Goal: Find specific page/section: Find specific page/section

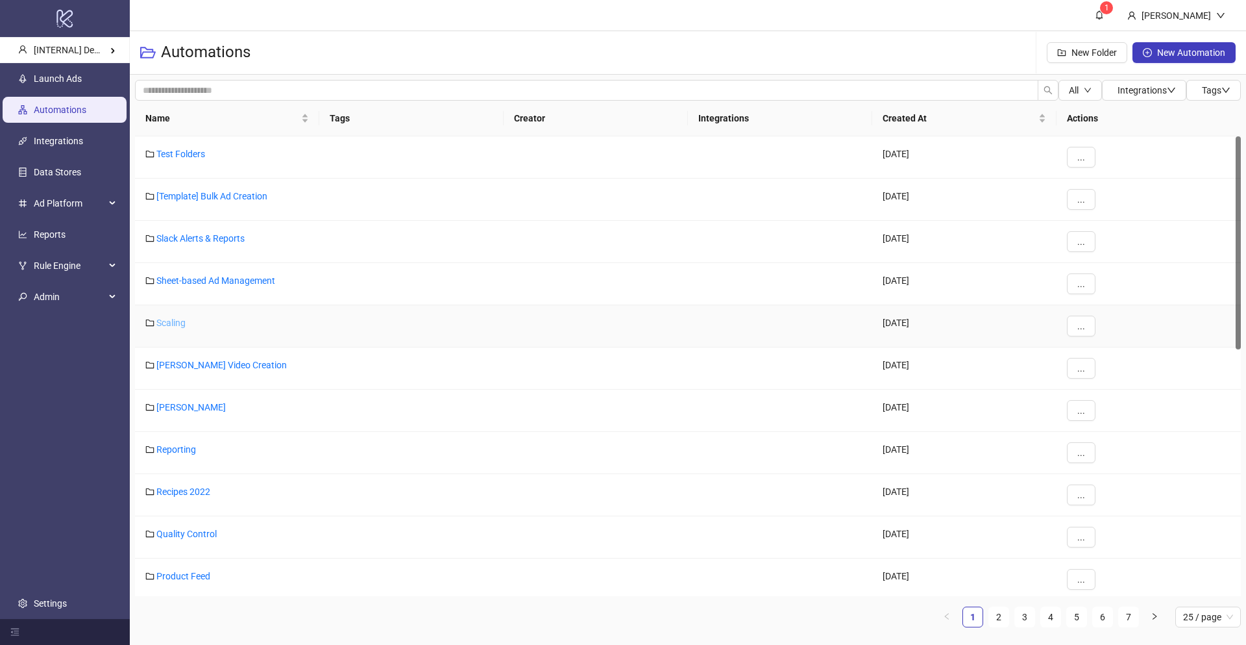
click at [180, 323] on link "Scaling" at bounding box center [170, 322] width 29 height 10
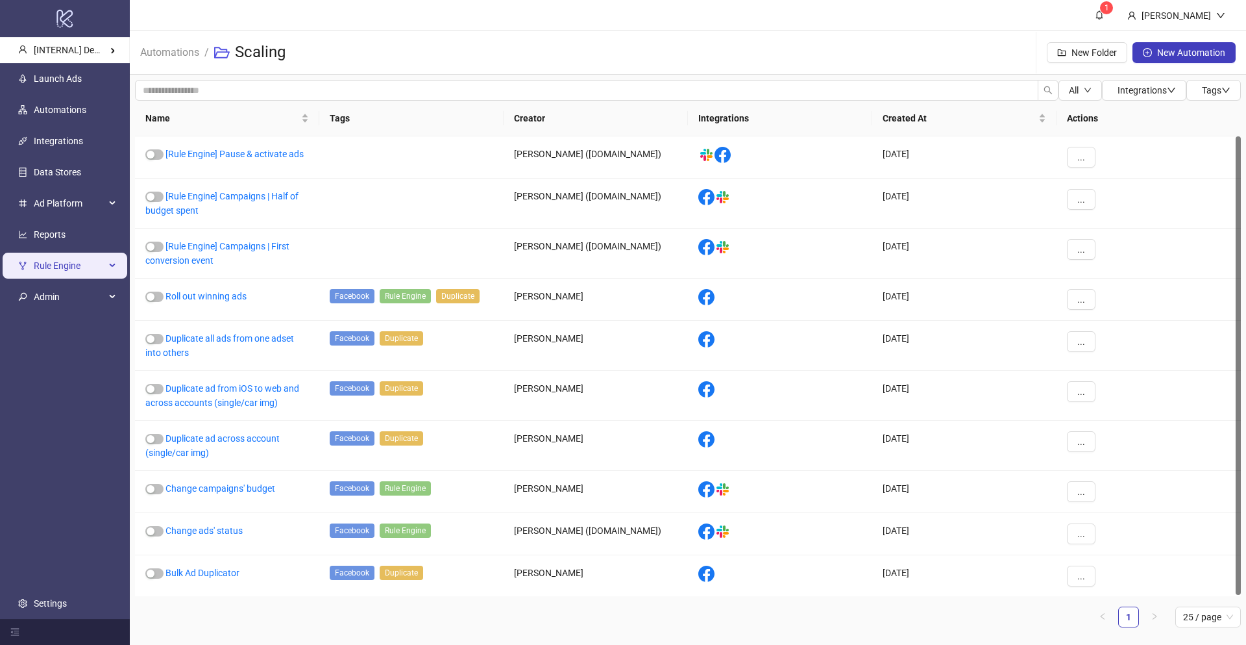
click at [74, 256] on span "Rule Engine" at bounding box center [69, 266] width 71 height 26
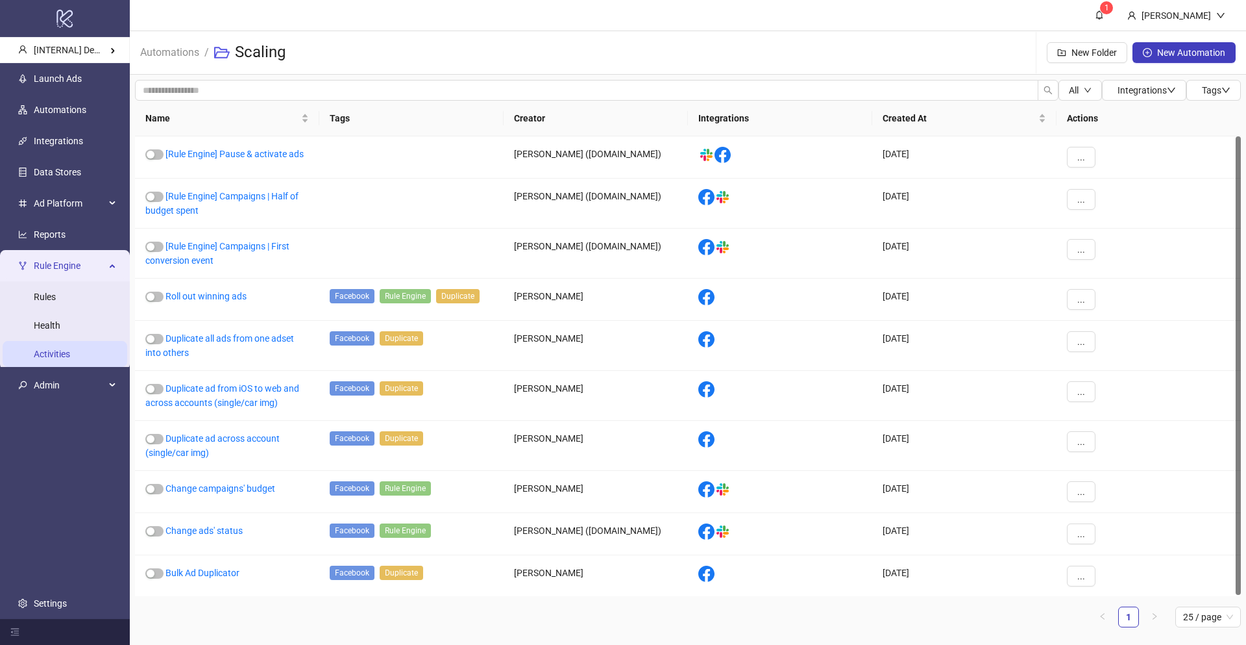
click at [68, 349] on link "Activities" at bounding box center [52, 354] width 36 height 10
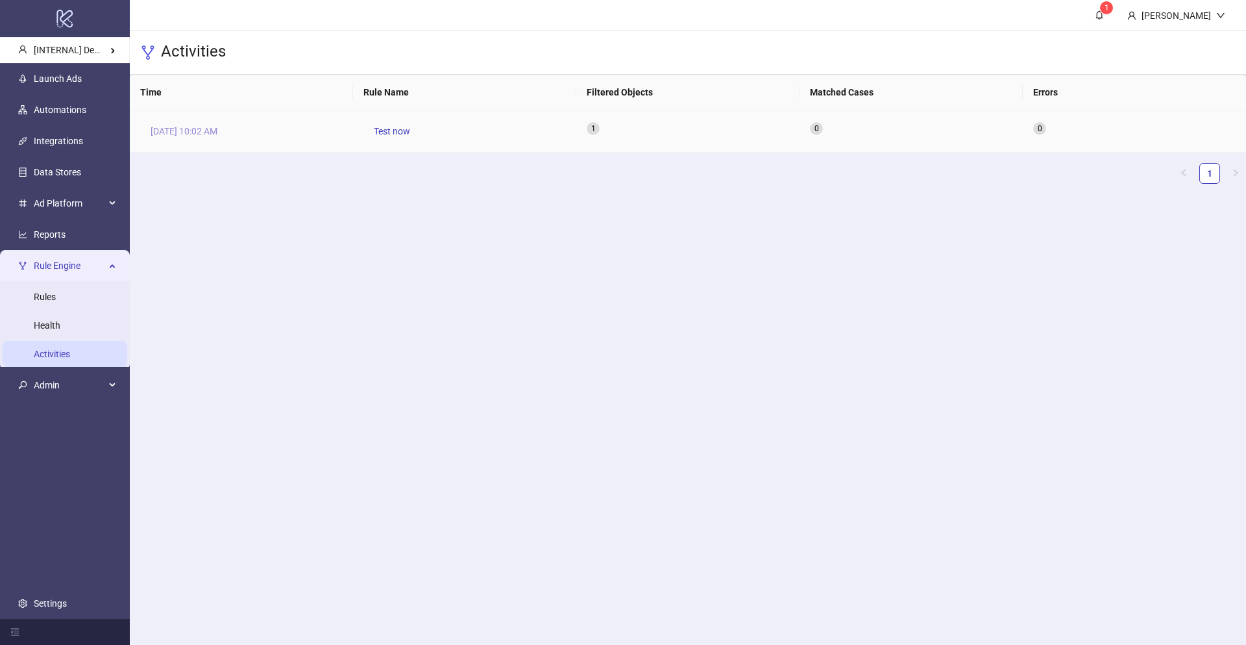
click at [182, 136] on span "[DATE] 10:02 AM" at bounding box center [184, 131] width 67 height 14
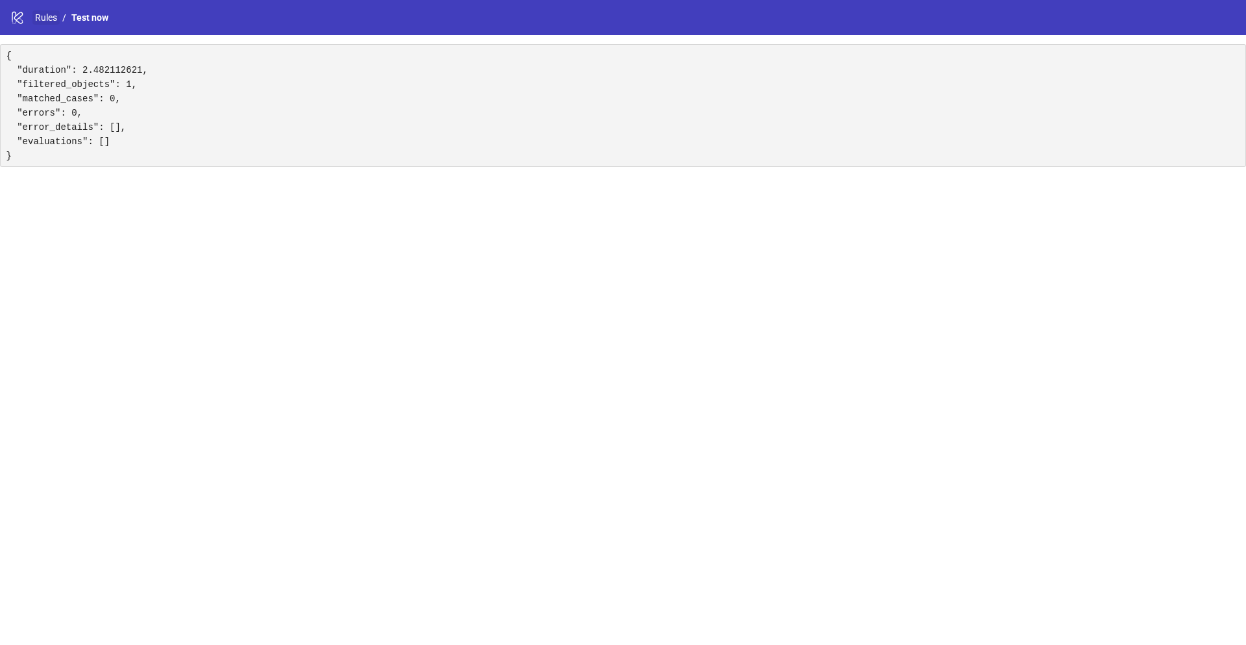
click at [53, 21] on link "Rules" at bounding box center [45, 17] width 27 height 14
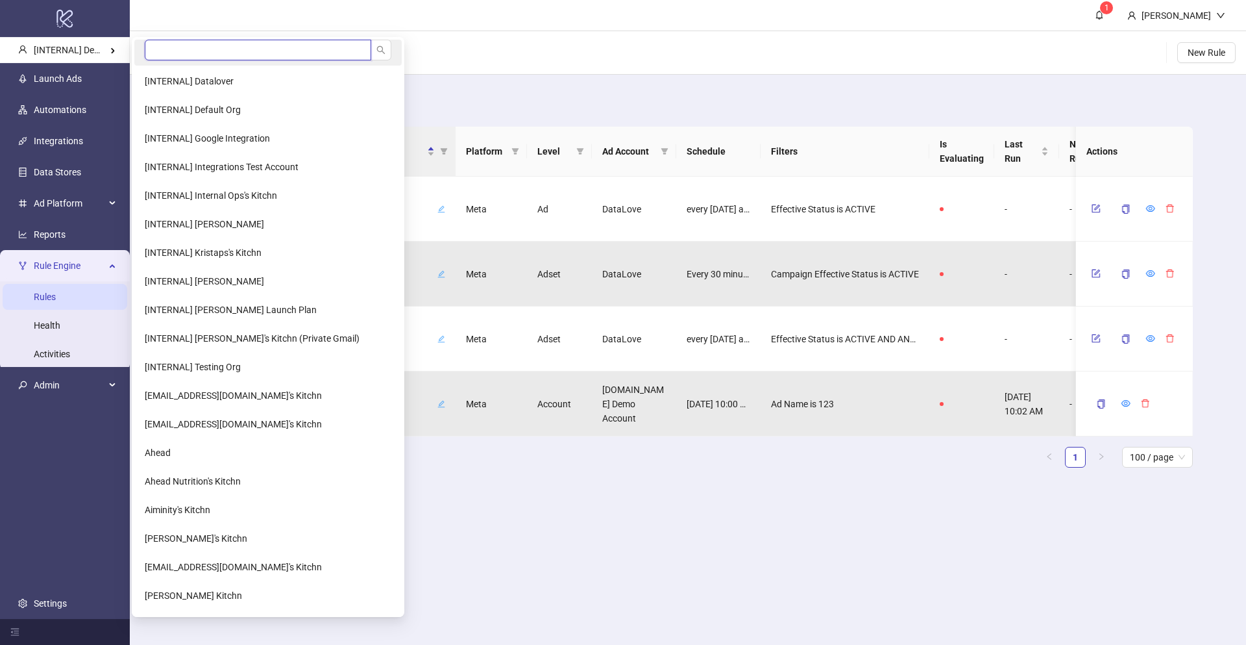
click at [158, 53] on input "search" at bounding box center [258, 50] width 227 height 21
type input "*"
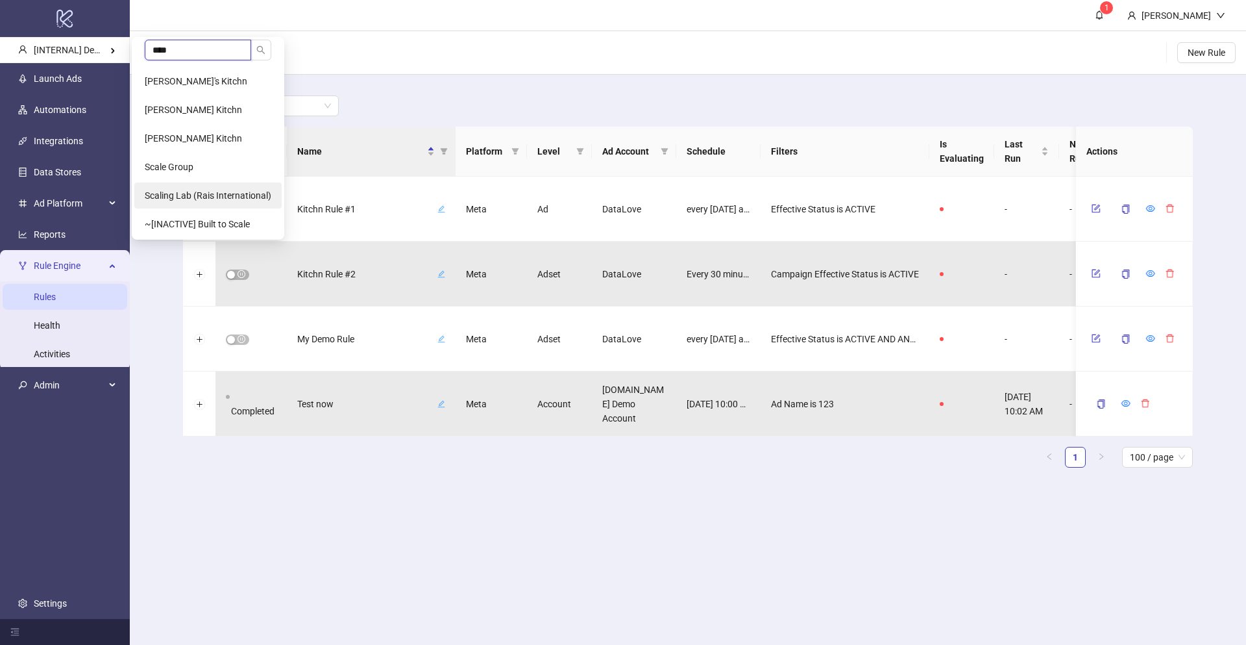
type input "****"
click at [191, 189] on li "Scaling Lab (Rais International)" at bounding box center [207, 195] width 147 height 26
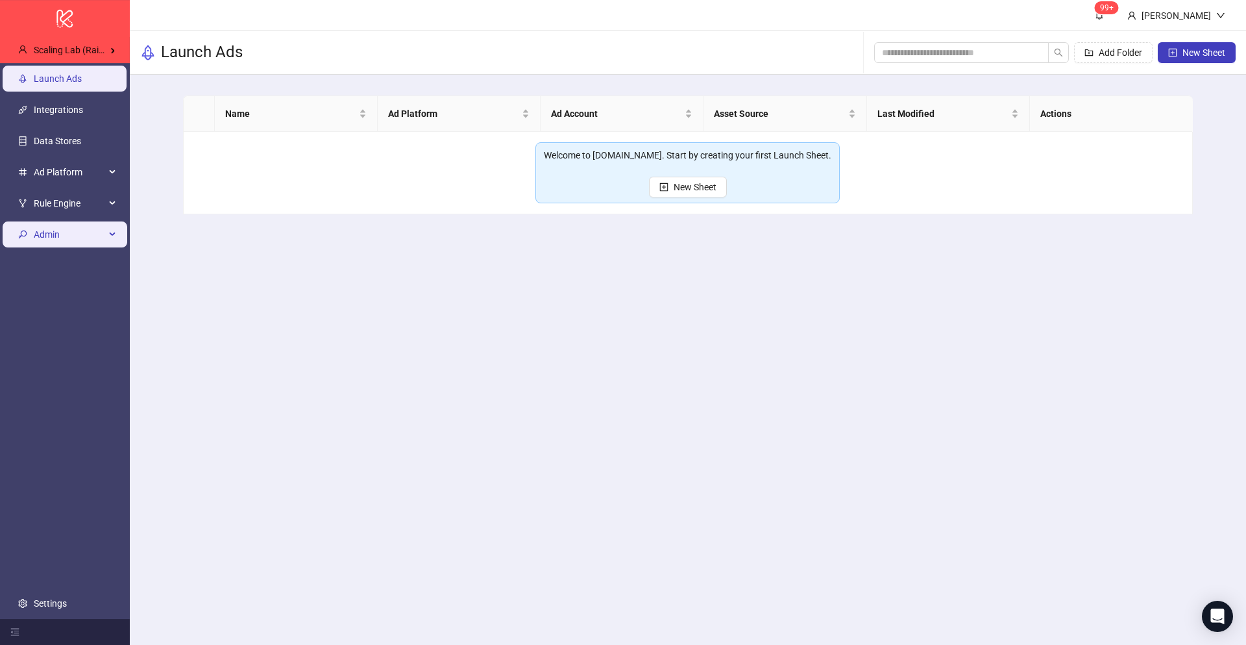
click at [70, 245] on span "Admin" at bounding box center [69, 234] width 71 height 26
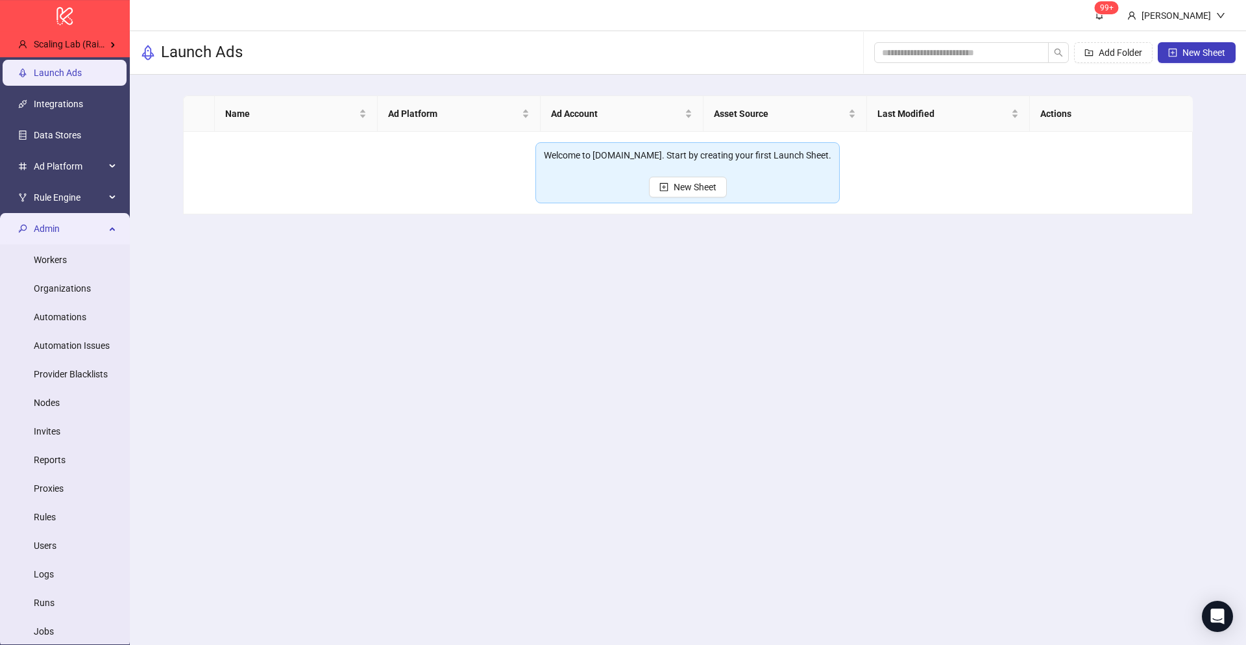
click at [58, 224] on span "Admin" at bounding box center [69, 229] width 71 height 26
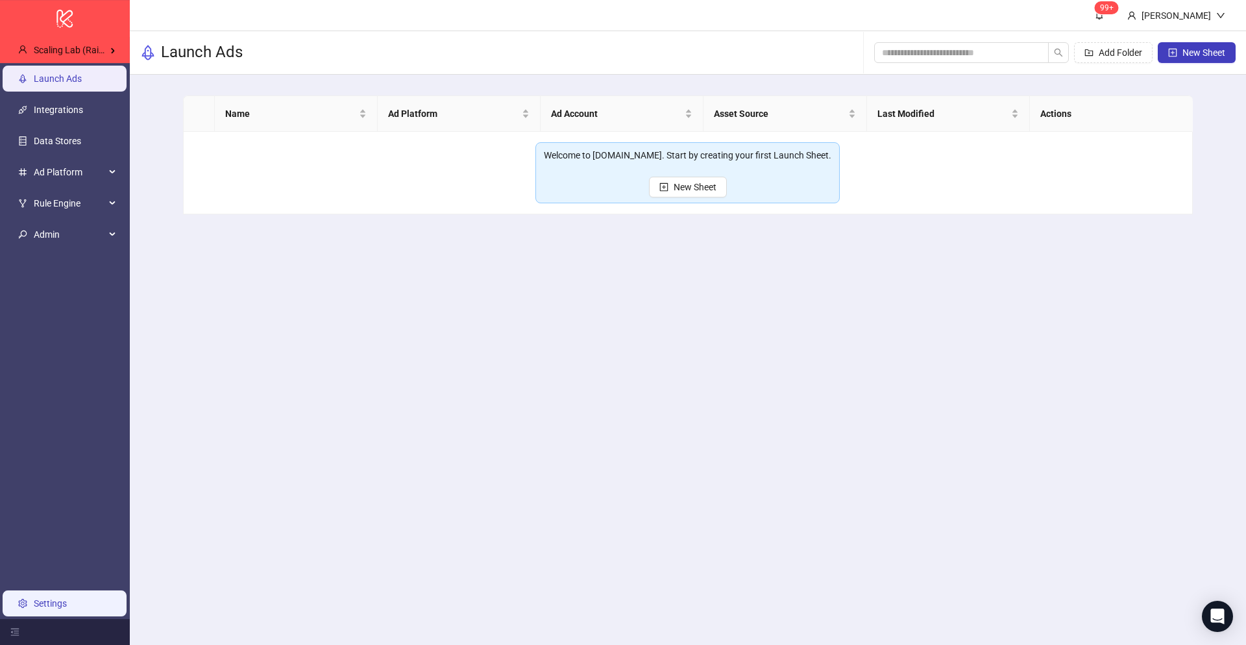
click at [52, 605] on link "Settings" at bounding box center [50, 603] width 33 height 10
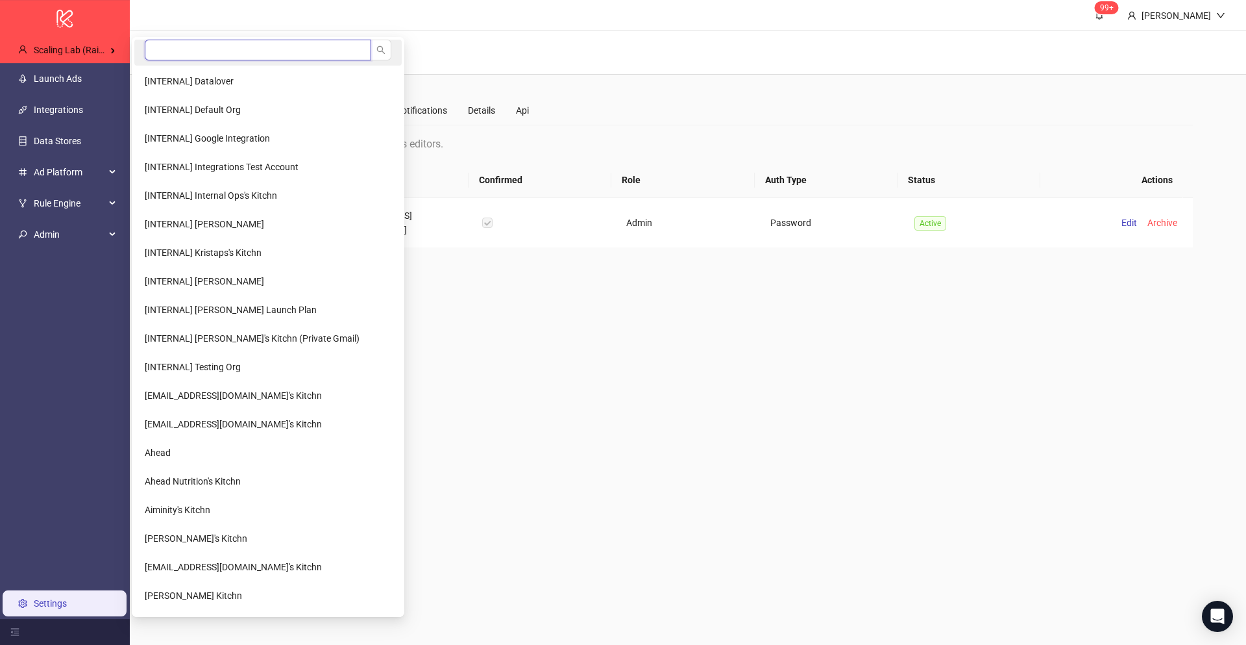
click at [158, 54] on input "search" at bounding box center [258, 50] width 227 height 21
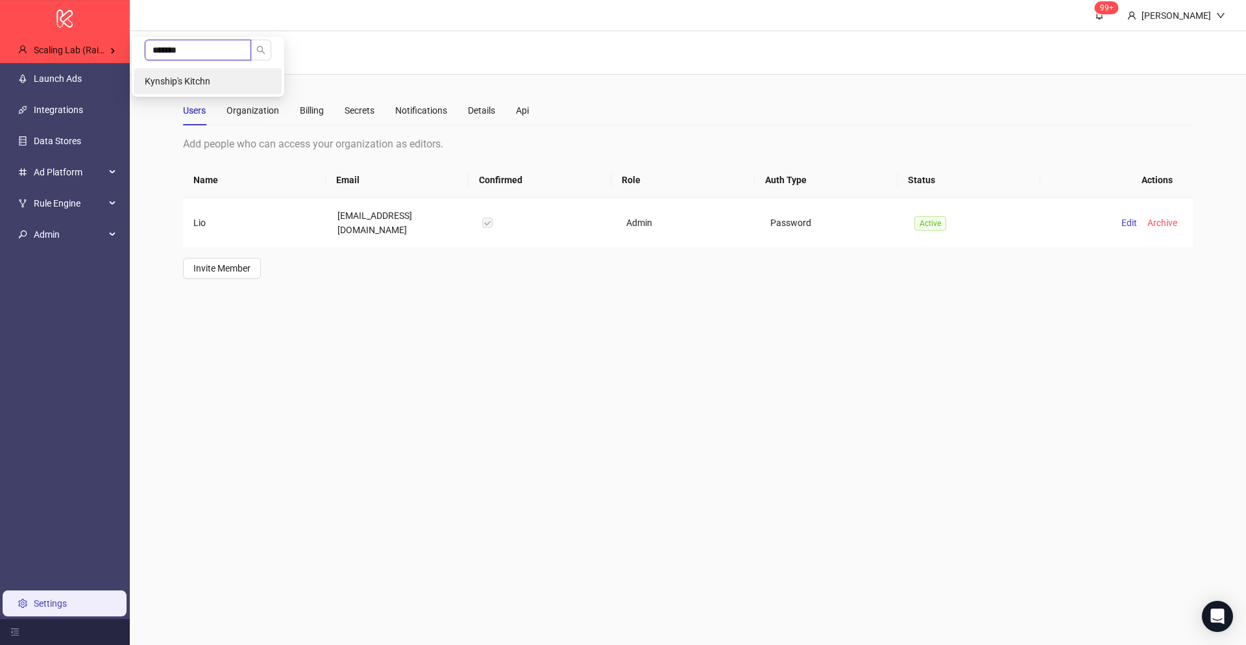
type input "*******"
click at [176, 72] on li "Kynship's Kitchn" at bounding box center [207, 81] width 147 height 26
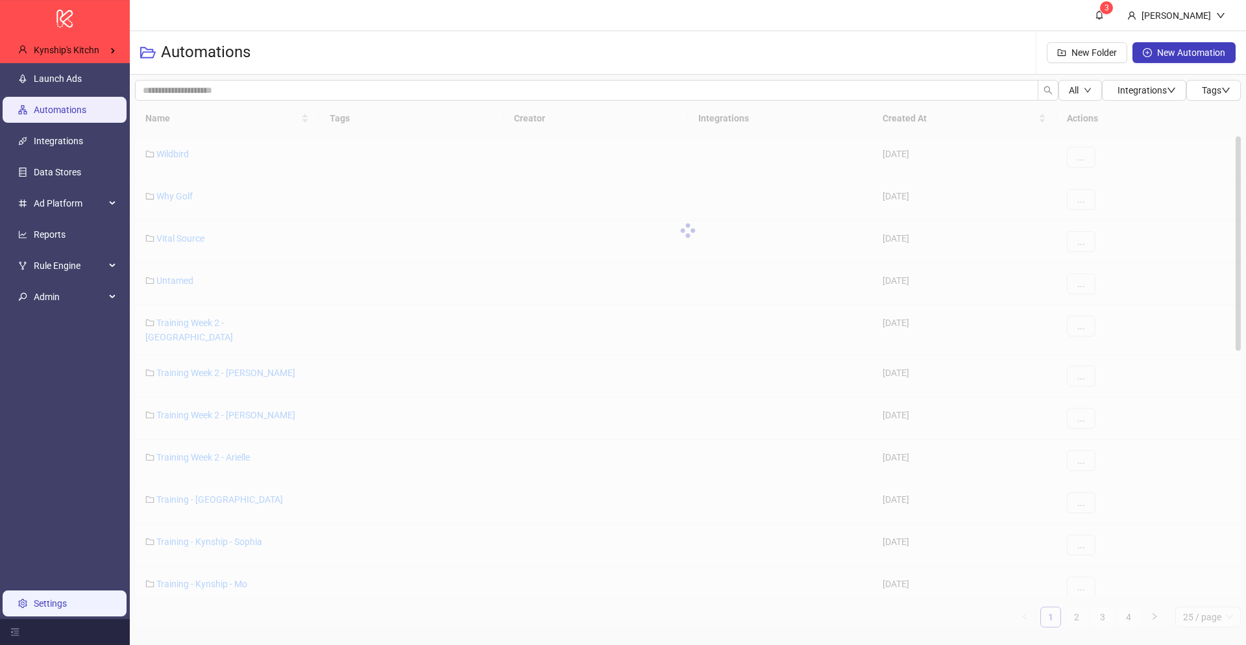
click at [63, 598] on link "Settings" at bounding box center [50, 603] width 33 height 10
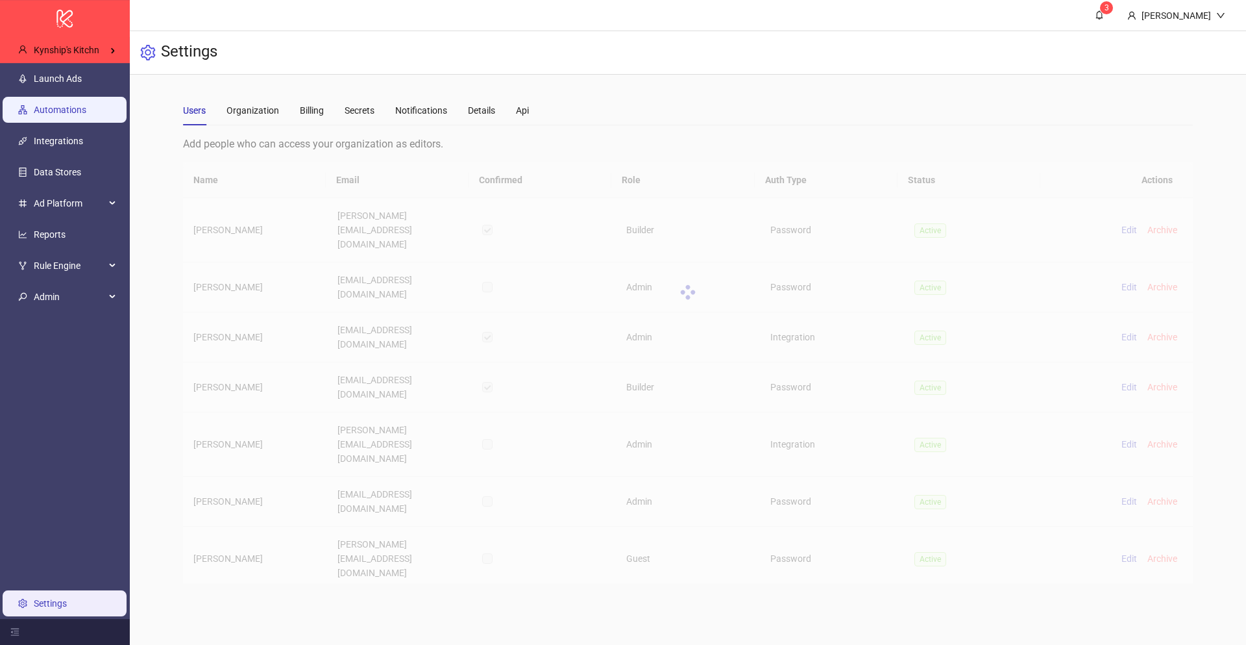
click at [69, 105] on link "Automations" at bounding box center [60, 110] width 53 height 10
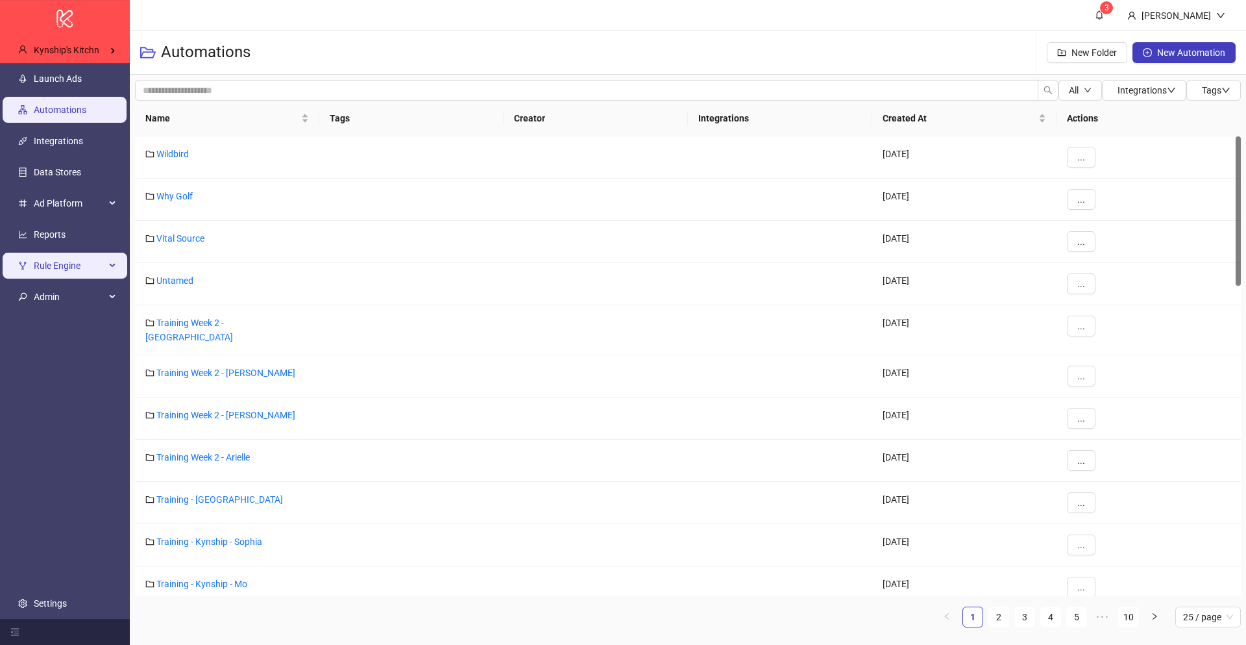
click at [69, 261] on span "Rule Engine" at bounding box center [69, 266] width 71 height 26
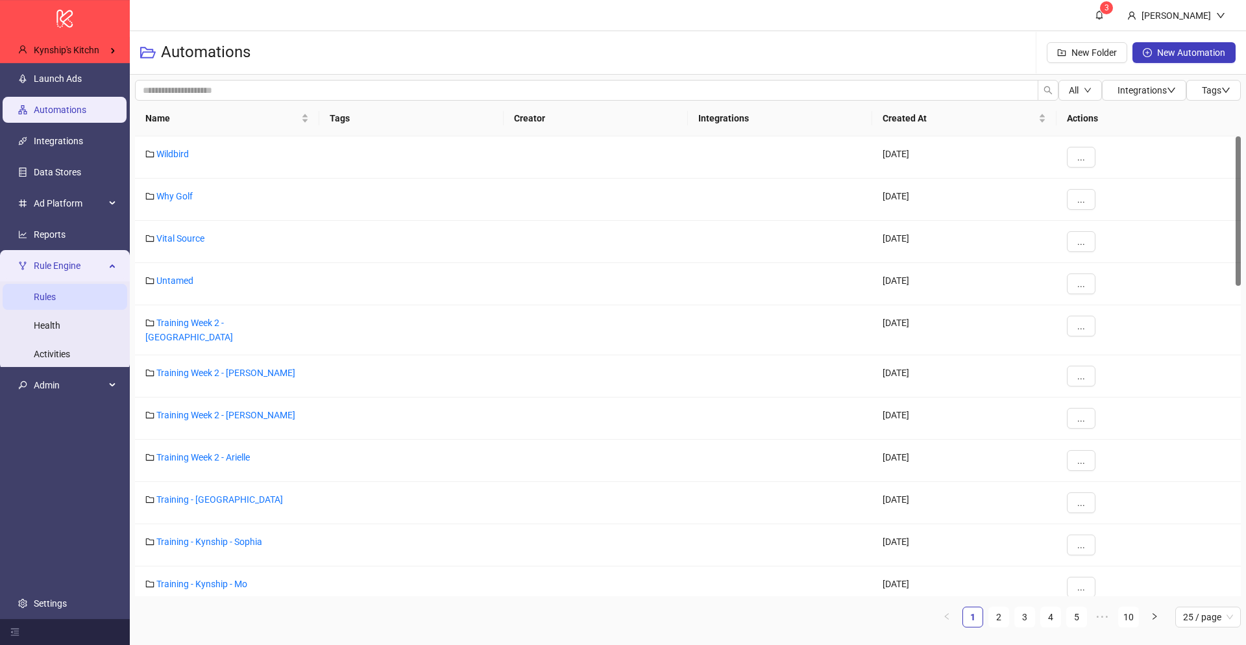
click at [56, 297] on link "Rules" at bounding box center [45, 296] width 22 height 10
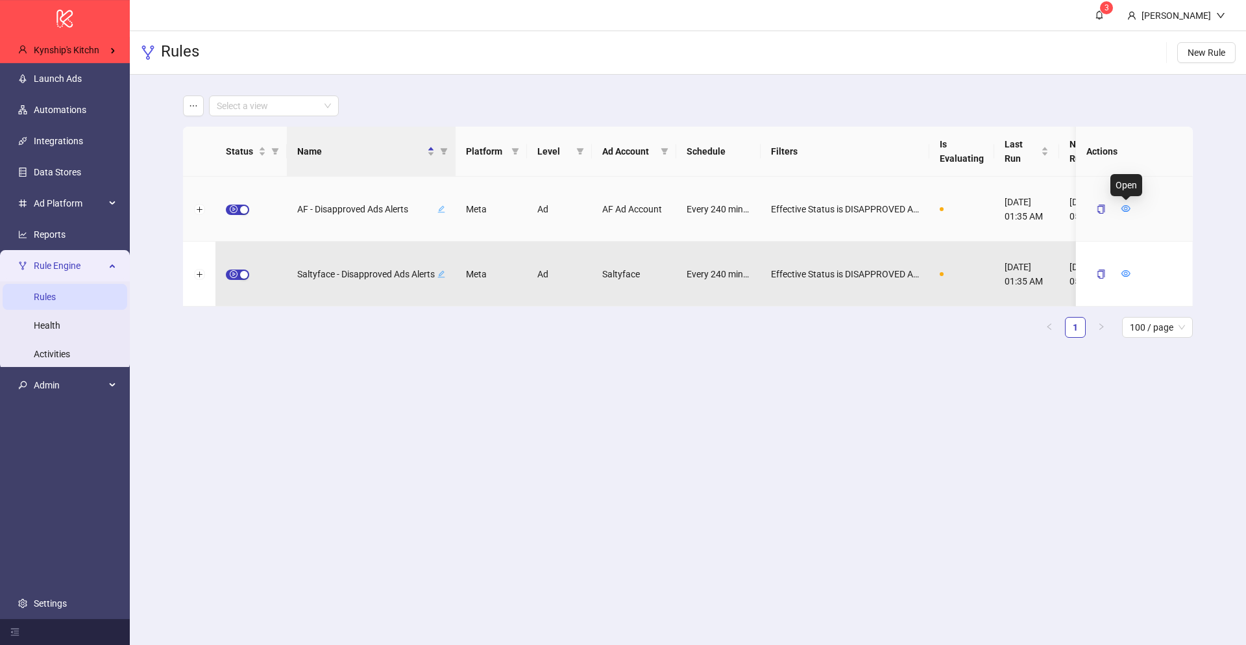
click at [1128, 207] on icon "eye" at bounding box center [1126, 208] width 9 height 9
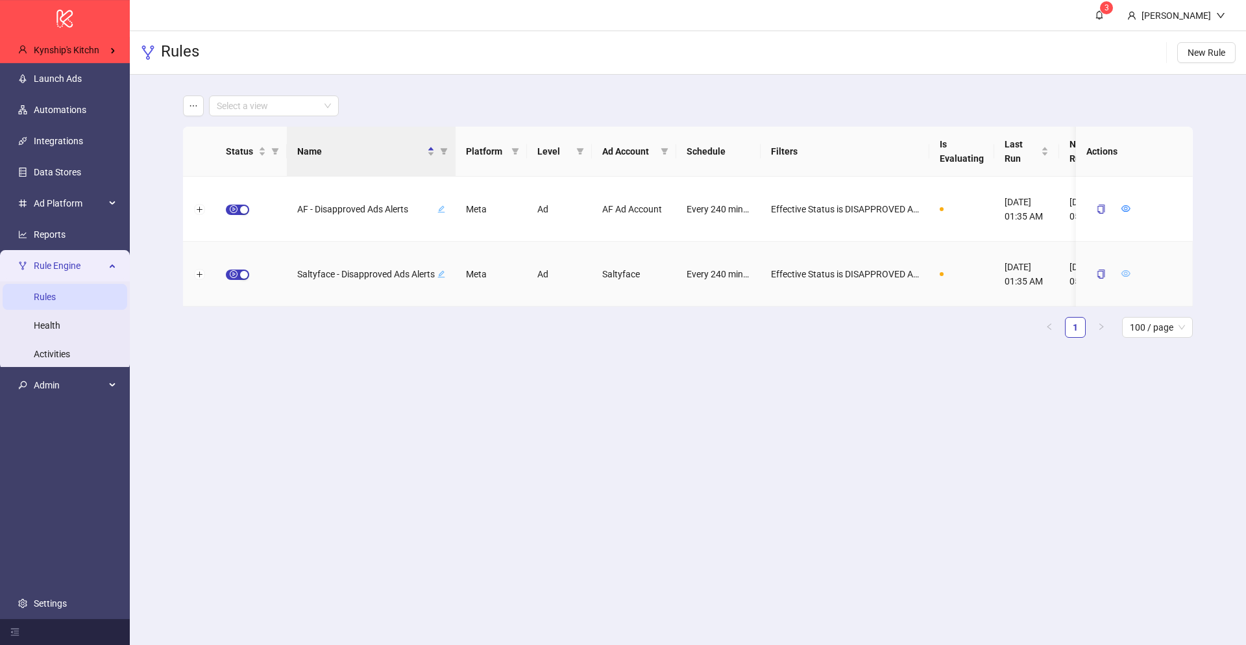
click at [1125, 269] on icon "eye" at bounding box center [1126, 273] width 9 height 9
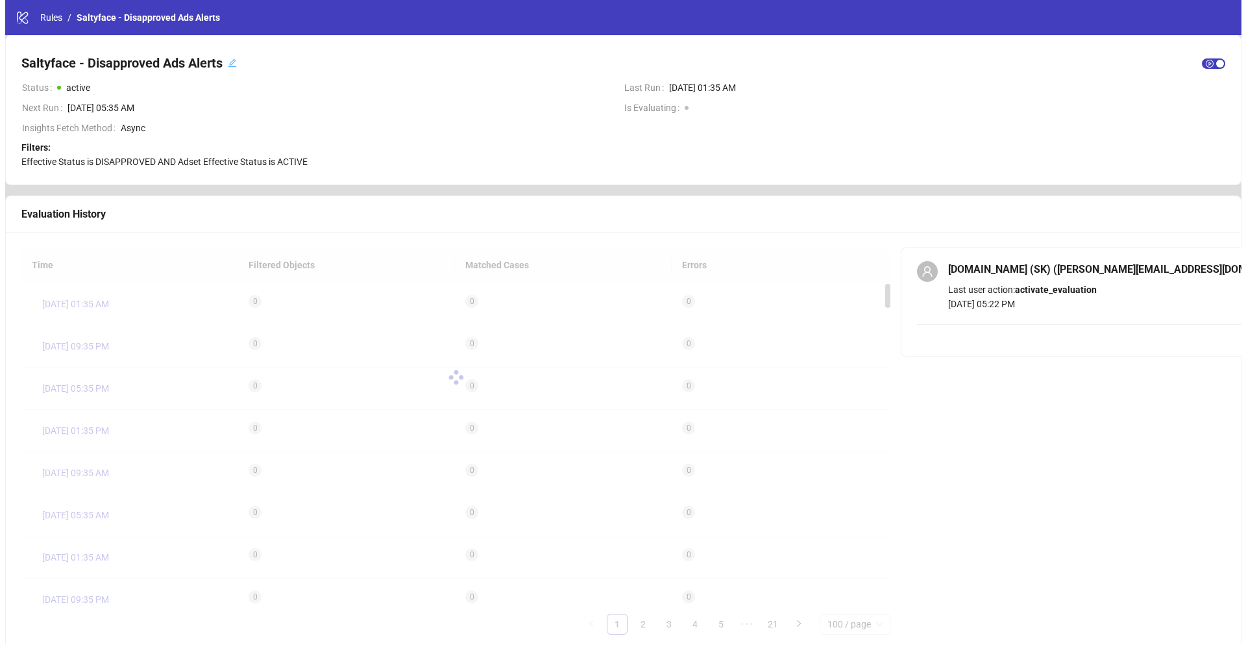
scroll to position [6, 0]
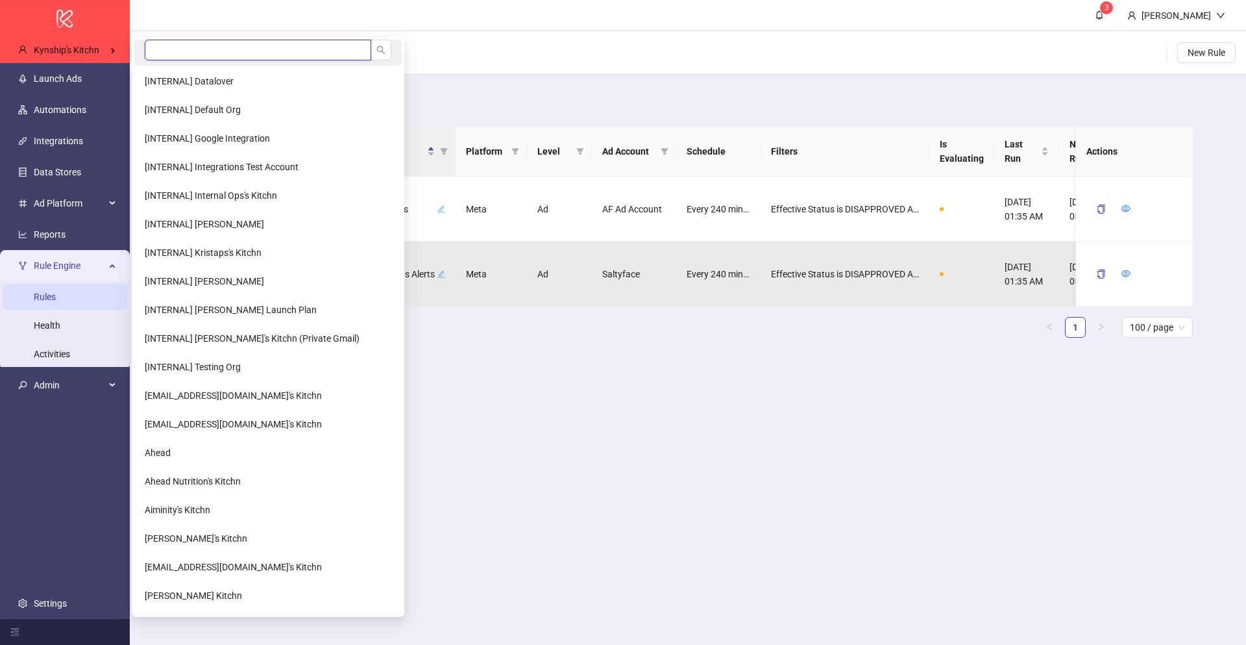
click at [228, 51] on input "search" at bounding box center [258, 50] width 227 height 21
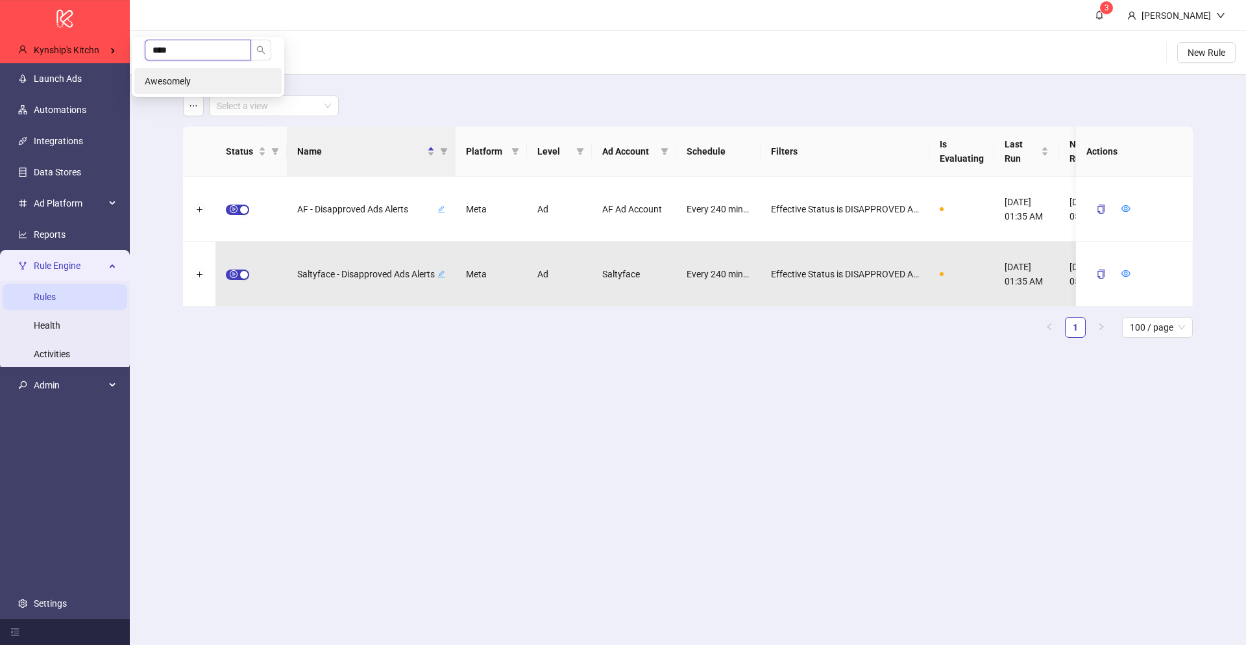
type input "****"
click at [202, 74] on li "Awesomely" at bounding box center [207, 81] width 147 height 26
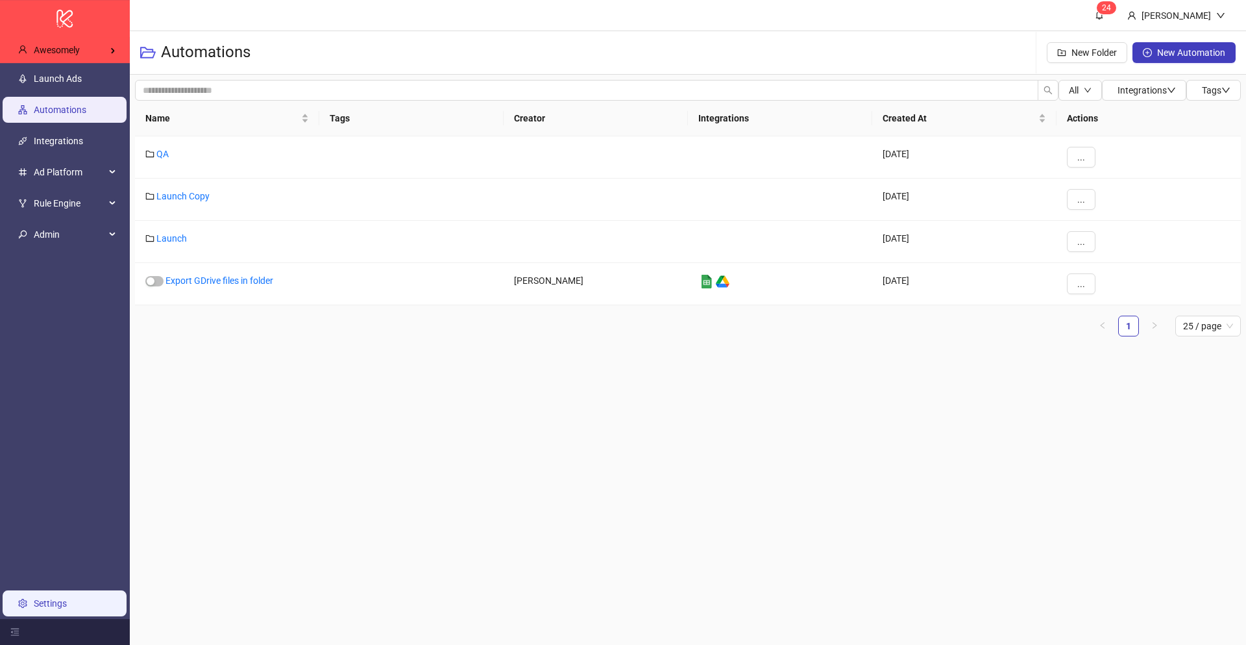
click at [62, 608] on link "Settings" at bounding box center [50, 603] width 33 height 10
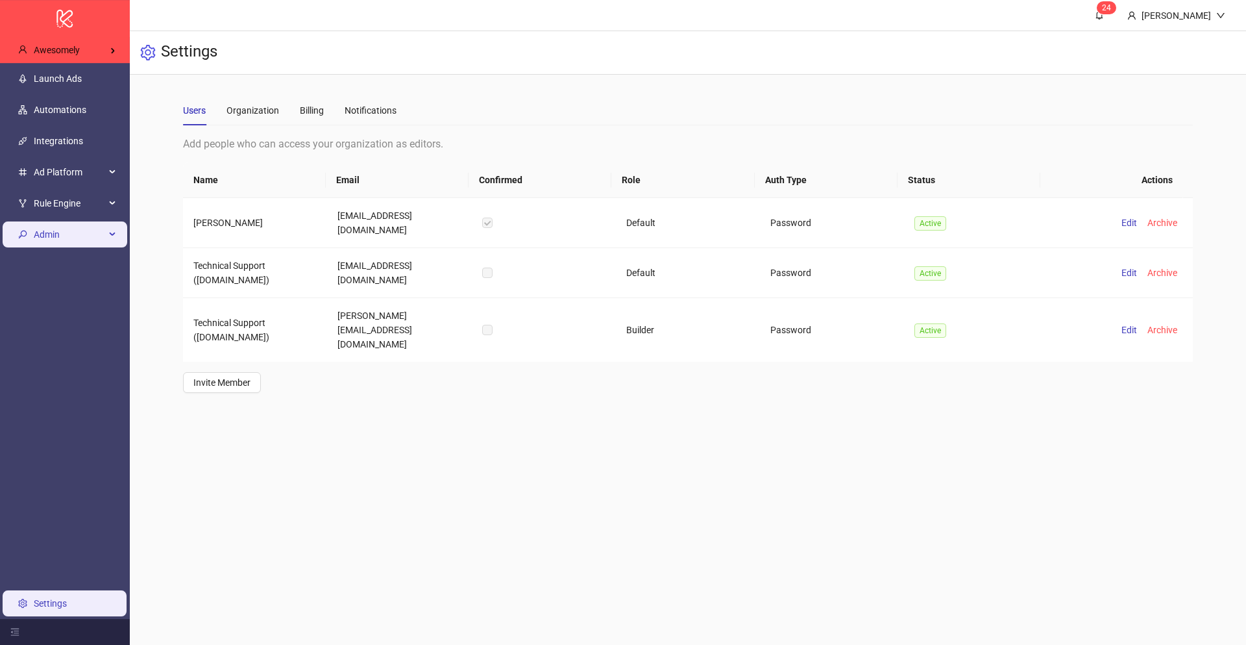
click at [66, 221] on span "Admin" at bounding box center [69, 234] width 71 height 26
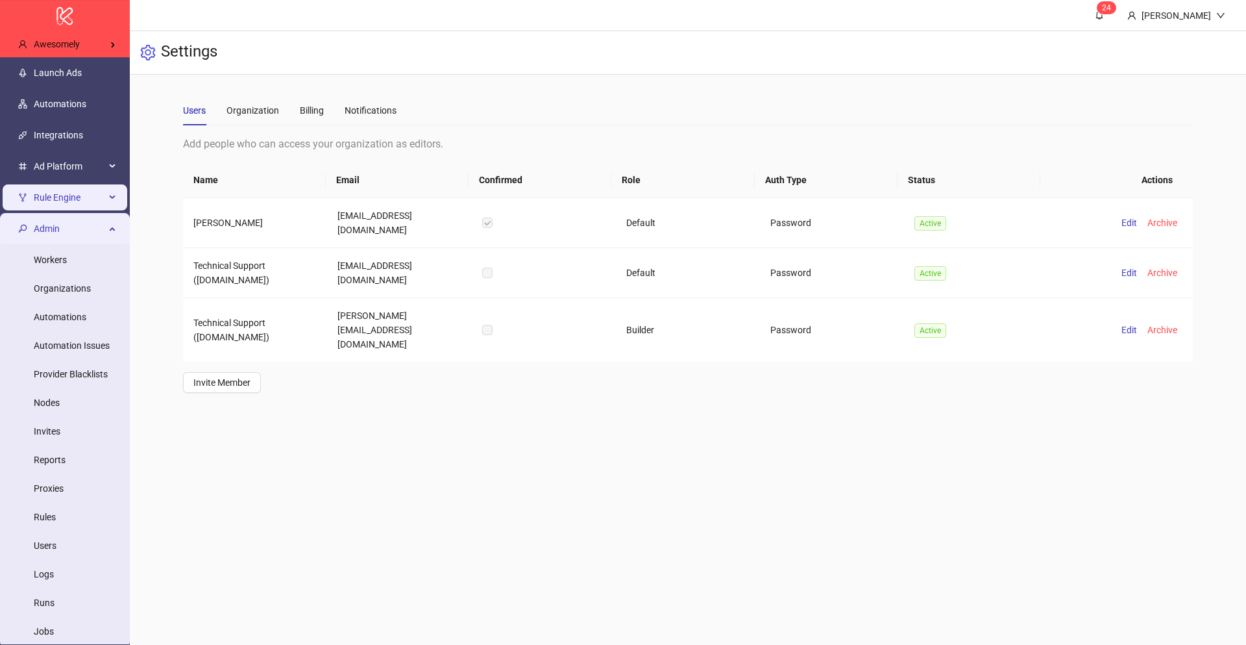
click at [84, 186] on span "Rule Engine" at bounding box center [69, 197] width 71 height 26
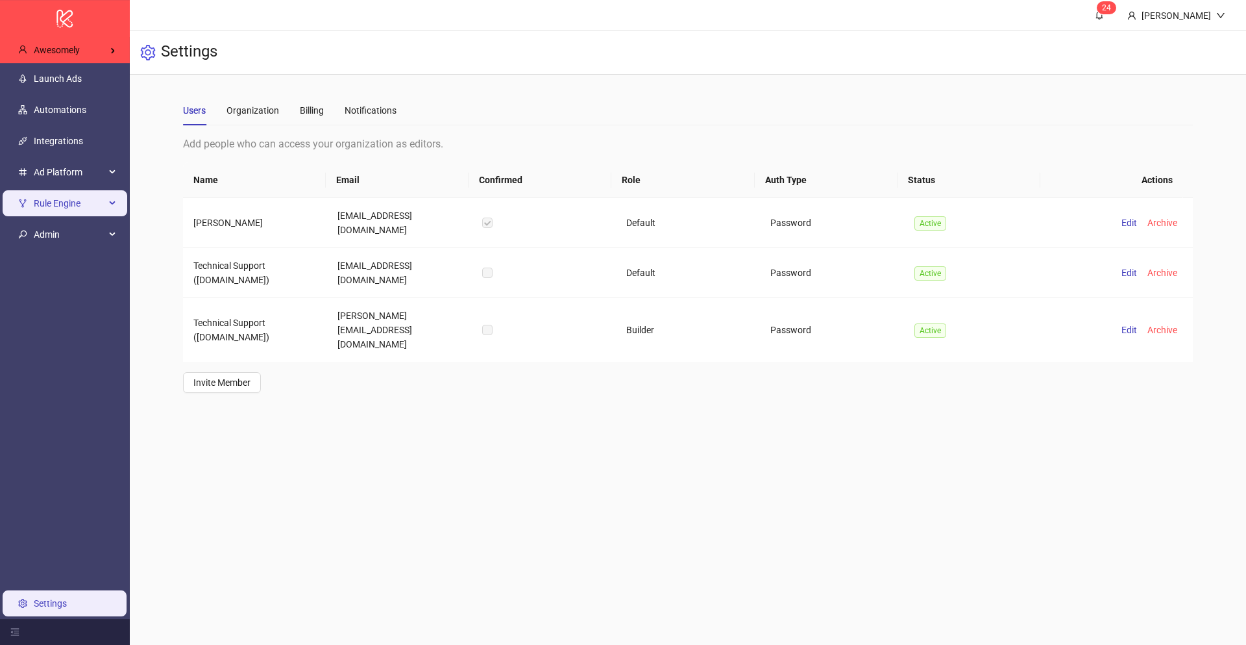
click at [73, 208] on span "Rule Engine" at bounding box center [69, 203] width 71 height 26
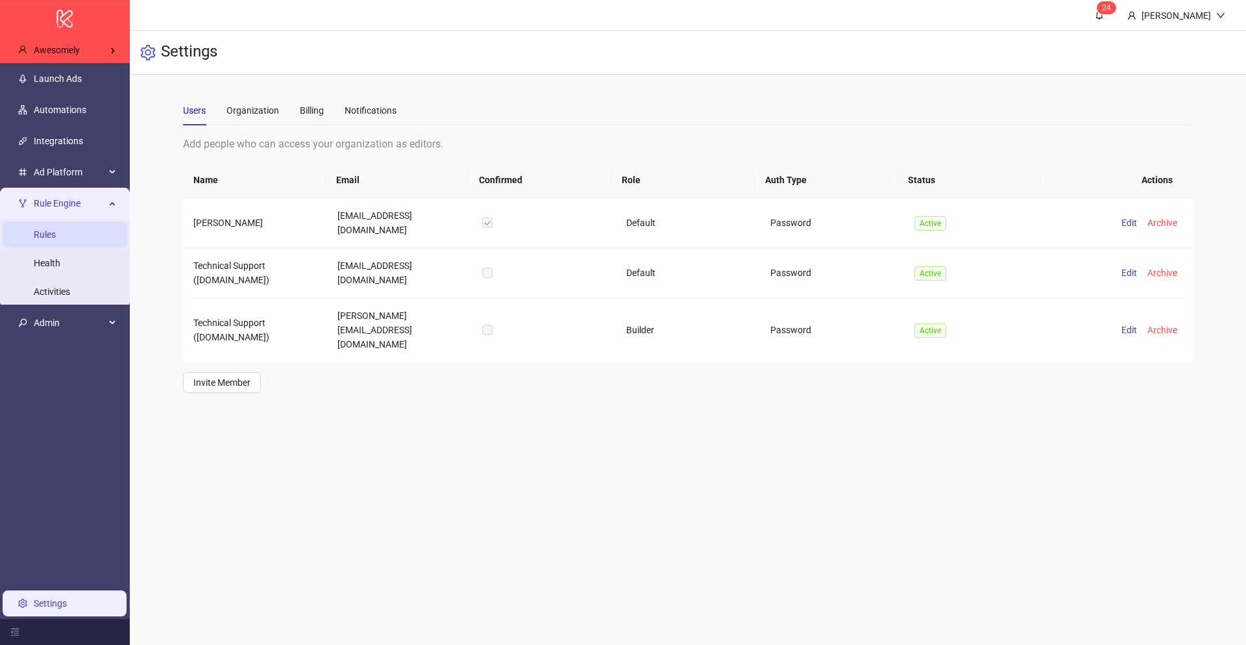
click at [56, 238] on link "Rules" at bounding box center [45, 234] width 22 height 10
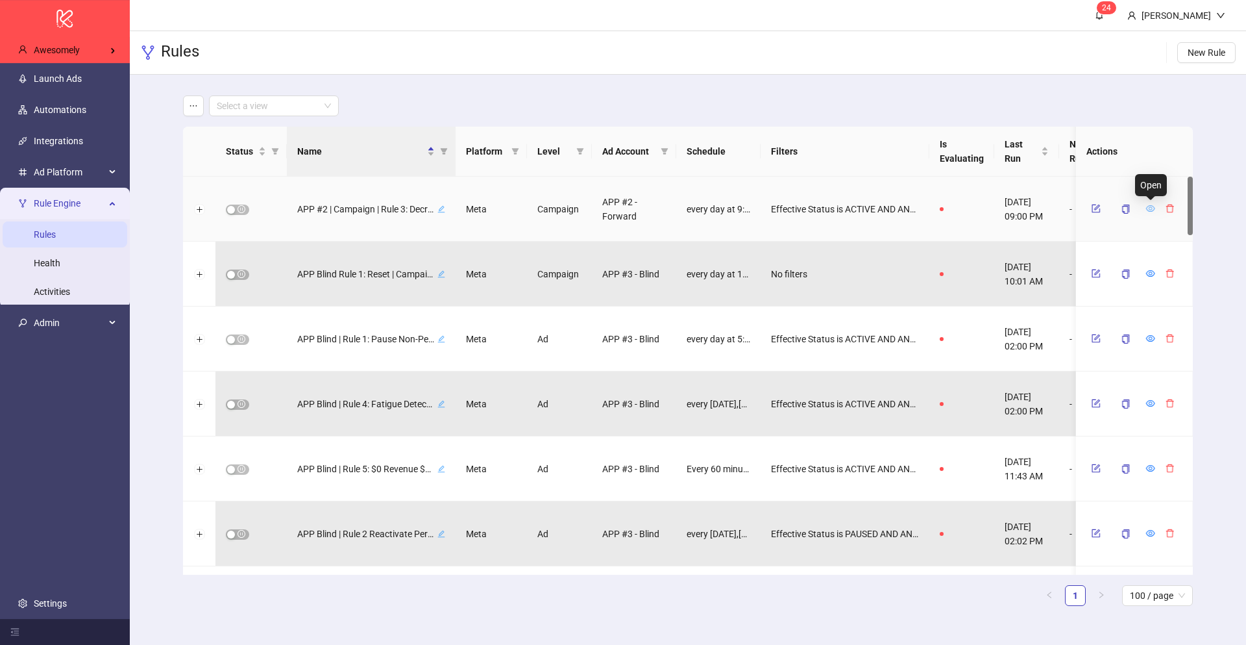
click at [1146, 212] on icon "eye" at bounding box center [1150, 208] width 9 height 9
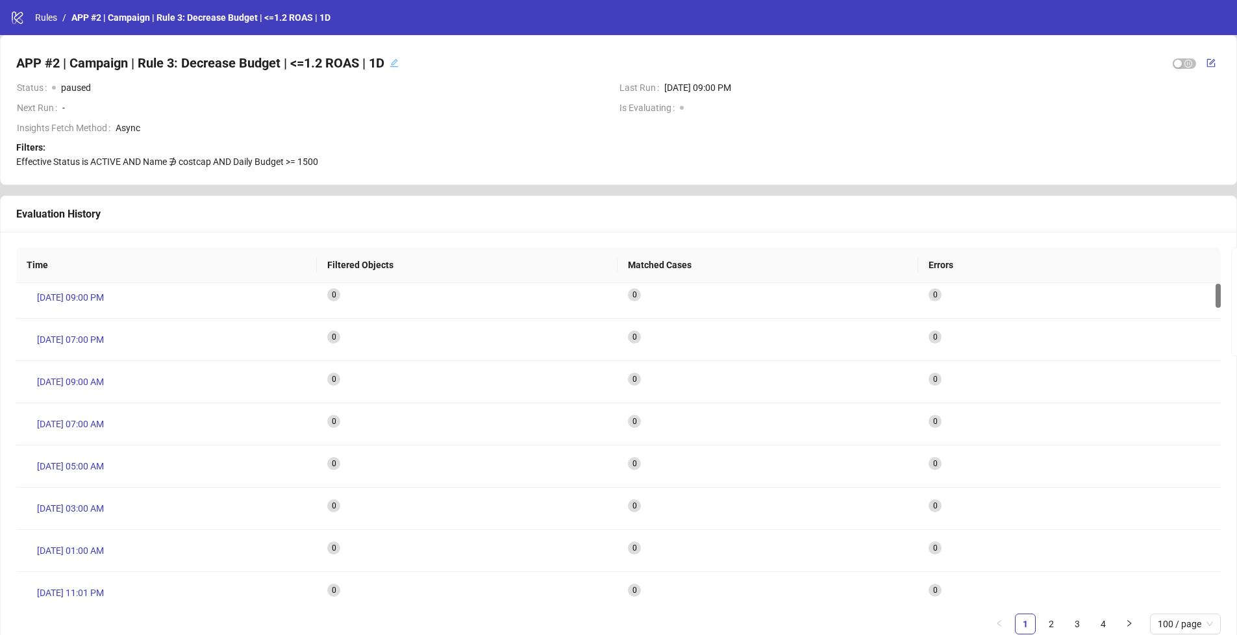
click at [53, 8] on div "logo/logo-mobile Rules / APP #2 | Campaign | Rule 3: Decrease Budget | <=1.2 RO…" at bounding box center [618, 17] width 1237 height 35
click at [55, 18] on link "Rules" at bounding box center [45, 17] width 27 height 14
